Goal: Find contact information: Find contact information

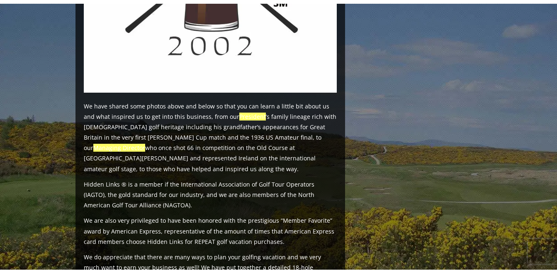
scroll to position [907, 0]
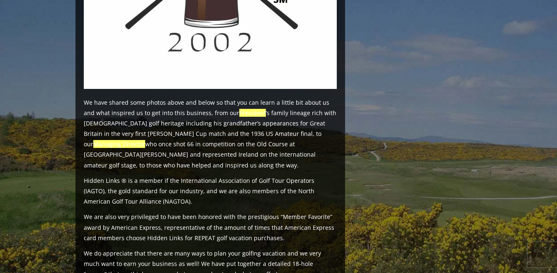
click at [251, 109] on em "President" at bounding box center [252, 113] width 27 height 8
click at [145, 140] on em "Managing Director" at bounding box center [119, 144] width 52 height 8
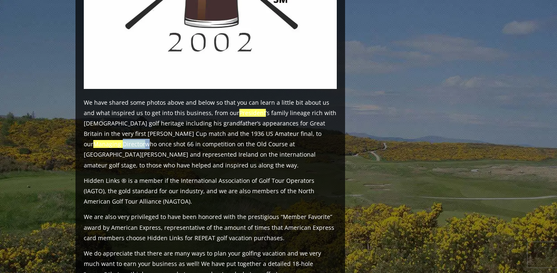
click at [145, 140] on em "Managing Director" at bounding box center [119, 144] width 52 height 8
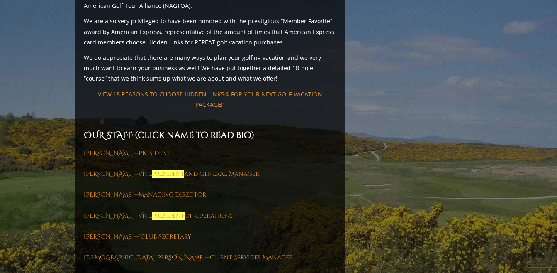
scroll to position [1114, 0]
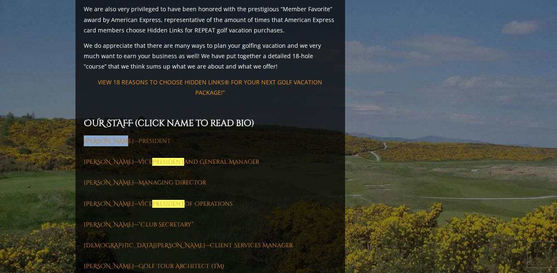
drag, startPoint x: 82, startPoint y: 117, endPoint x: 121, endPoint y: 120, distance: 39.5
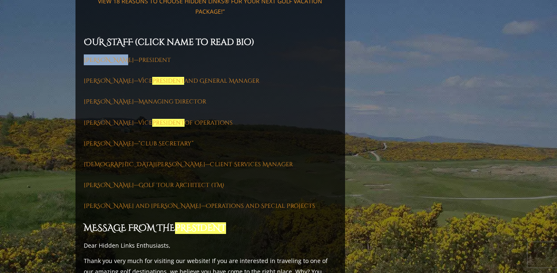
scroll to position [1197, 0]
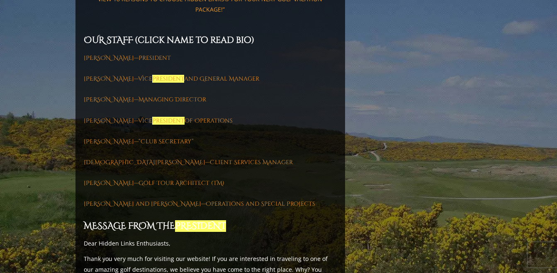
click at [194, 220] on em "PRESIDENT" at bounding box center [200, 226] width 51 height 12
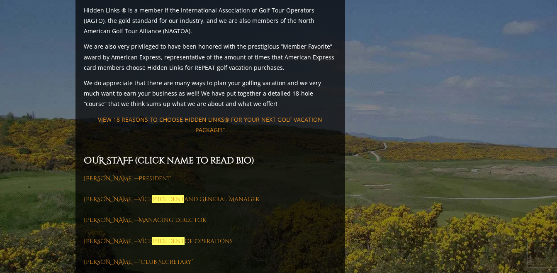
scroll to position [1073, 0]
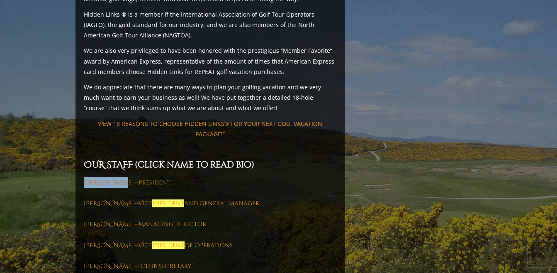
drag, startPoint x: 82, startPoint y: 159, endPoint x: 122, endPoint y: 161, distance: 40.7
click at [122, 161] on div "OUR COMPANY Previous Next Previous Next Previous Next Previous Next View Full G…" at bounding box center [210, 39] width 270 height 2034
copy link "Iain McLean"
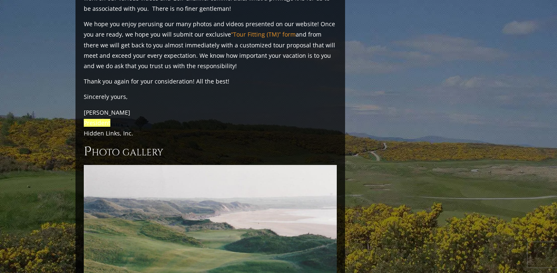
scroll to position [1695, 0]
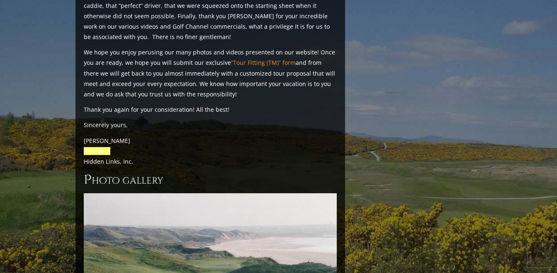
click at [95, 147] on em "President" at bounding box center [97, 151] width 27 height 8
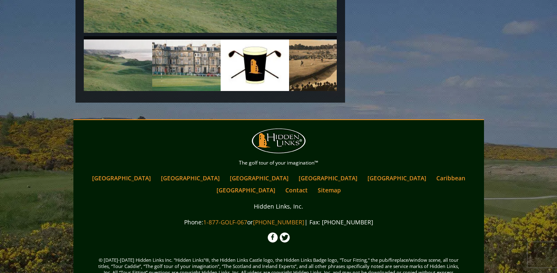
scroll to position [2027, 0]
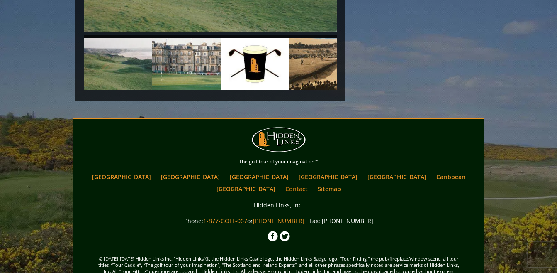
click at [312, 182] on link "Contact" at bounding box center [296, 188] width 31 height 12
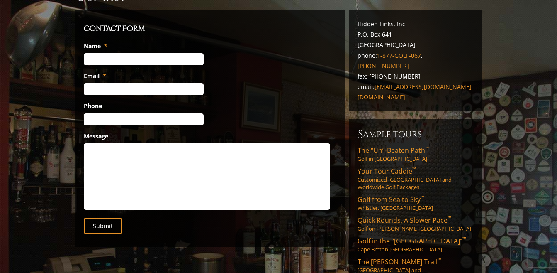
scroll to position [83, 0]
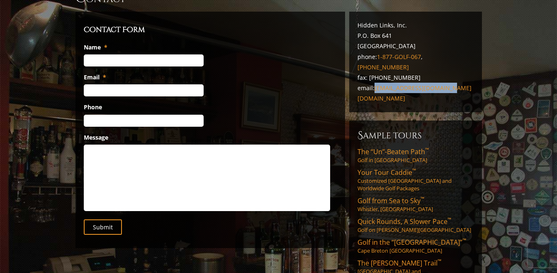
drag, startPoint x: 453, startPoint y: 64, endPoint x: 376, endPoint y: 70, distance: 77.0
click at [376, 70] on p "Hidden Links, Inc. P.O. [GEOGRAPHIC_DATA] phone: [PHONE_NUMBER] , [PHONE_NUMBER…" at bounding box center [416, 62] width 116 height 84
copy link "[EMAIL_ADDRESS][DOMAIN_NAME]"
